Goal: Transaction & Acquisition: Purchase product/service

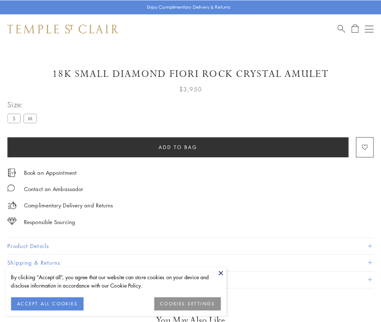
scroll to position [43, 0]
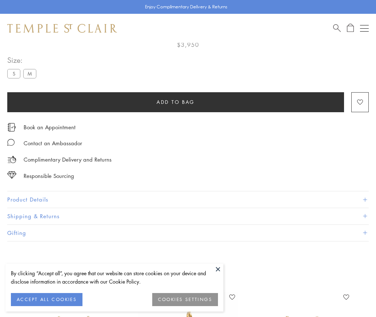
click at [175, 102] on span "Add to bag" at bounding box center [175, 102] width 38 height 8
